Goal: Transaction & Acquisition: Purchase product/service

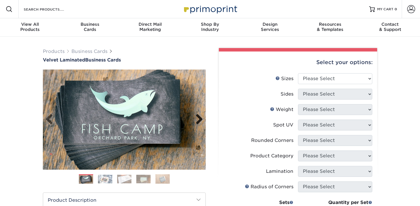
click at [200, 121] on link "Next" at bounding box center [197, 119] width 11 height 11
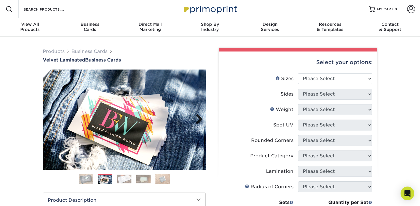
click at [200, 121] on link "Next" at bounding box center [197, 119] width 11 height 11
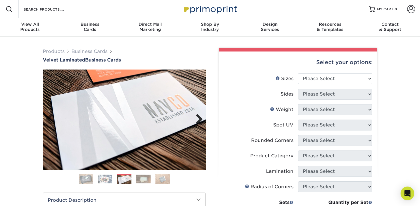
click at [200, 121] on link "Next" at bounding box center [197, 119] width 11 height 11
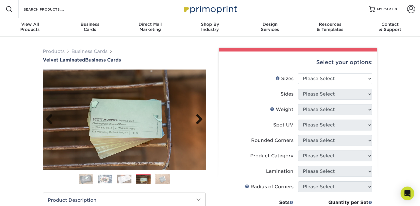
click at [200, 121] on link "Next" at bounding box center [197, 119] width 11 height 11
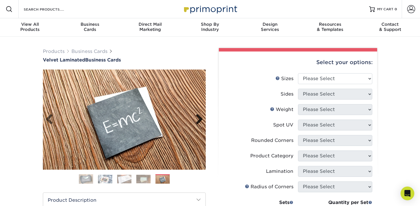
click at [200, 121] on link "Next" at bounding box center [197, 119] width 11 height 11
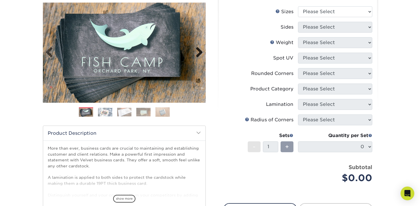
scroll to position [108, 0]
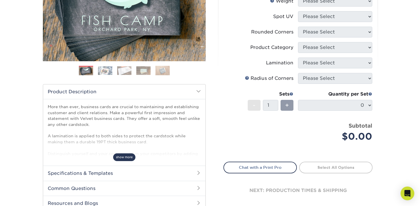
click at [127, 155] on span "show more" at bounding box center [124, 157] width 22 height 8
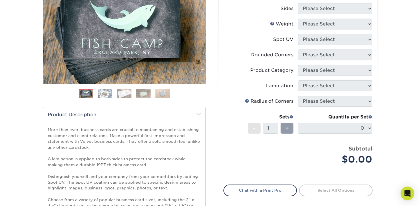
scroll to position [0, 0]
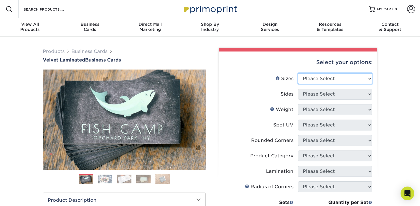
click at [315, 75] on select "Please Select 1.5" x 3.5" - Mini 1.75" x 3.5" - Mini 2" x 2" - Square 2" x 3" -…" at bounding box center [335, 78] width 74 height 11
select select "2.00x3.50"
click at [298, 73] on select "Please Select 1.5" x 3.5" - Mini 1.75" x 3.5" - Mini 2" x 2" - Square 2" x 3" -…" at bounding box center [335, 78] width 74 height 11
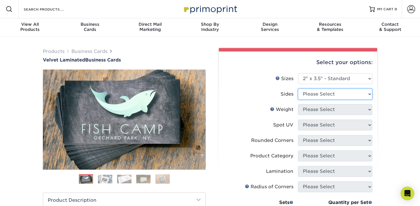
click at [324, 98] on select "Please Select Print Both Sides Print Front Only" at bounding box center [335, 94] width 74 height 11
select select "13abbda7-1d64-4f25-8bb2-c179b224825d"
click at [298, 89] on select "Please Select Print Both Sides Print Front Only" at bounding box center [335, 94] width 74 height 11
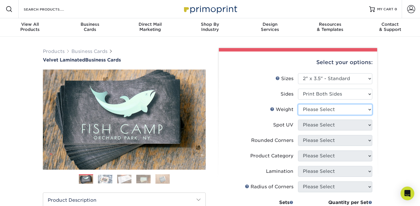
click at [323, 108] on select "Please Select 16PT" at bounding box center [335, 109] width 74 height 11
select select "16PT"
click at [298, 104] on select "Please Select 16PT" at bounding box center [335, 109] width 74 height 11
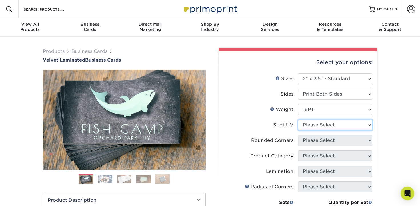
click at [322, 121] on select "Please Select No Spot UV Front and Back (Both Sides) Front Only Back Only" at bounding box center [335, 124] width 74 height 11
select select "3"
click at [298, 119] on select "Please Select No Spot UV Front and Back (Both Sides) Front Only Back Only" at bounding box center [335, 124] width 74 height 11
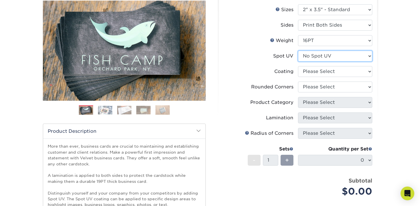
scroll to position [74, 0]
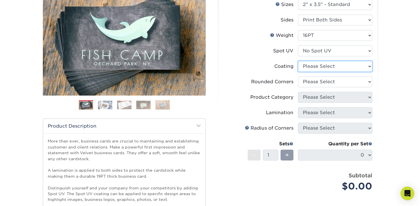
click at [322, 71] on select at bounding box center [335, 66] width 74 height 11
select select "3e7618de-abca-4bda-9f97-8b9129e913d8"
click at [298, 61] on select at bounding box center [335, 66] width 74 height 11
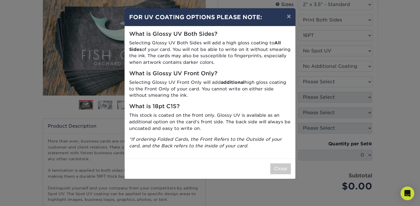
click at [322, 83] on div "× FOR UV COATING OPTIONS PLEASE NOTE: What is Glossy UV Both Sides? Selecting G…" at bounding box center [210, 103] width 420 height 206
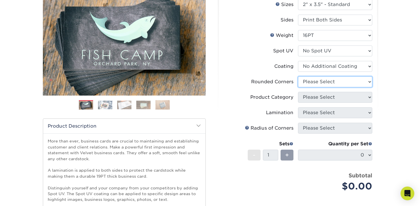
click at [320, 81] on select "Please Select Yes - Round 2 Corners Yes - Round 4 Corners No" at bounding box center [335, 81] width 74 height 11
select select "7672df9e-0e0a-464d-8e1f-920c575e4da3"
click at [298, 76] on select "Please Select Yes - Round 2 Corners Yes - Round 4 Corners No" at bounding box center [335, 81] width 74 height 11
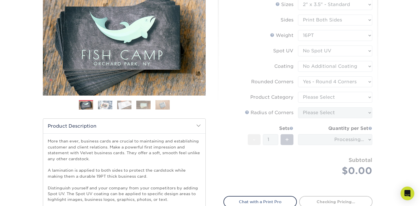
click at [319, 99] on form "Sizes Help Sizes Please Select 1.5" x 3.5" - Mini 1.75" x 3.5" - Mini 2" x 2" -…" at bounding box center [298, 94] width 149 height 190
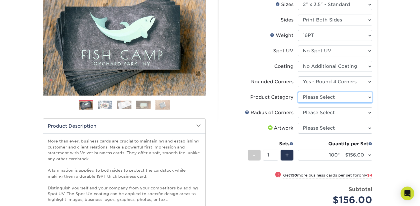
click at [319, 97] on select "Please Select Business Cards" at bounding box center [335, 97] width 74 height 11
select select "3b5148f1-0588-4f88-a218-97bcfdce65c1"
click at [298, 92] on select "Please Select Business Cards" at bounding box center [335, 97] width 74 height 11
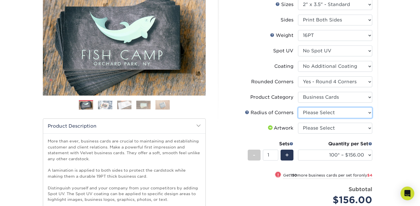
click at [321, 113] on select "Please Select Rounded 1/8" Rounded 1/4"" at bounding box center [335, 112] width 74 height 11
select select "589680c7-ee9a-431b-9d12-d7aeb1386a97"
click at [298, 107] on select "Please Select Rounded 1/8" Rounded 1/4"" at bounding box center [335, 112] width 74 height 11
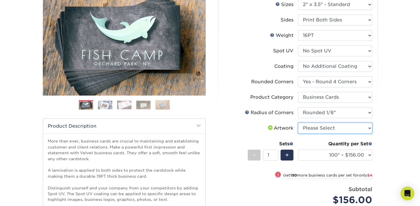
click at [324, 130] on select "Please Select I will upload files I need a design - $100" at bounding box center [335, 128] width 74 height 11
select select "upload"
click at [298, 123] on select "Please Select I will upload files I need a design - $100" at bounding box center [335, 128] width 74 height 11
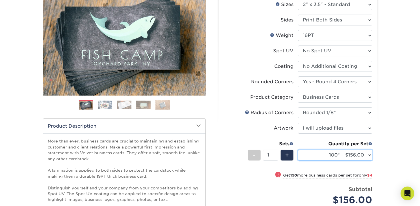
click at [346, 154] on select "100* – $156.00 250* – $160.00 500 – $164.00 1000 – $184.00 2500 – $435.00 5000 …" at bounding box center [335, 155] width 74 height 11
click at [298, 150] on select "100* – $156.00 250* – $160.00 500 – $164.00 1000 – $184.00 2500 – $435.00 5000 …" at bounding box center [335, 155] width 74 height 11
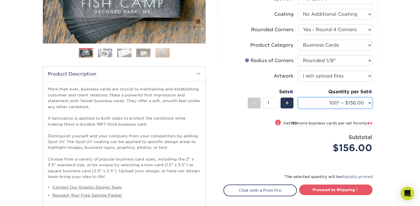
scroll to position [0, 0]
